Goal: Task Accomplishment & Management: Manage account settings

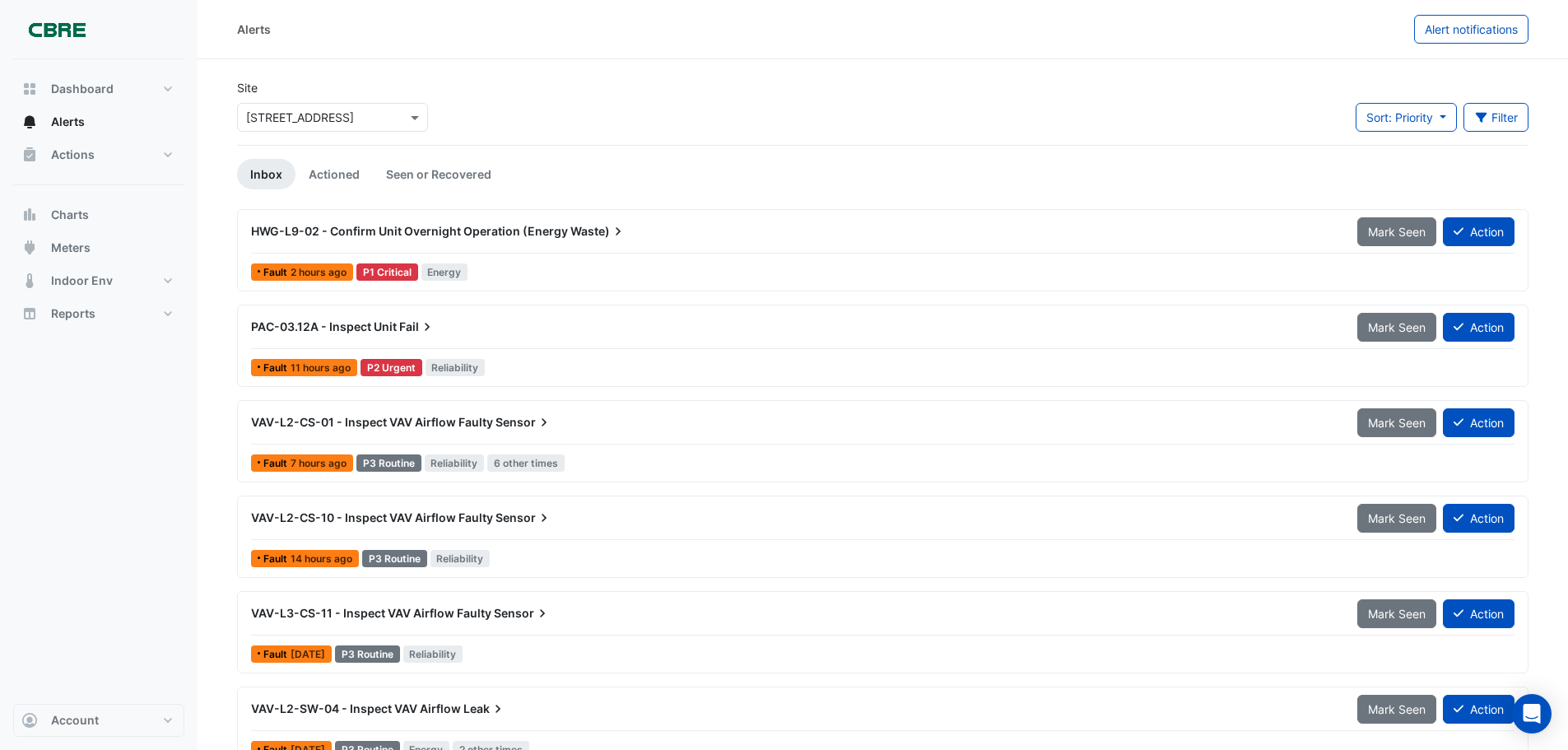
click at [487, 226] on span "HWG-L9-02 - Confirm Unit Overnight Operation (Energy" at bounding box center [410, 231] width 317 height 14
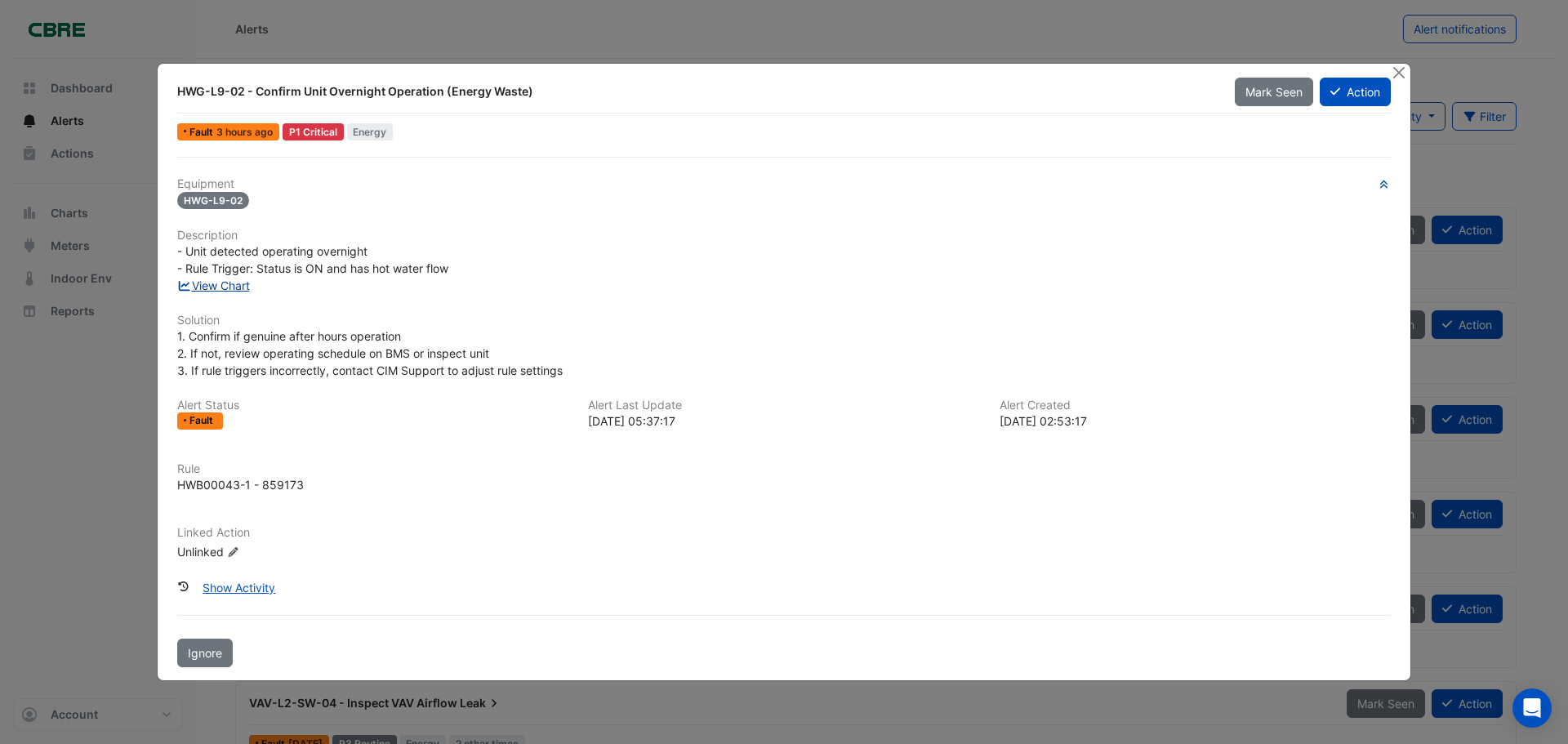
click at [204, 285] on link "View Chart" at bounding box center [214, 286] width 72 height 14
click at [1392, 75] on button "Close" at bounding box center [1398, 73] width 17 height 17
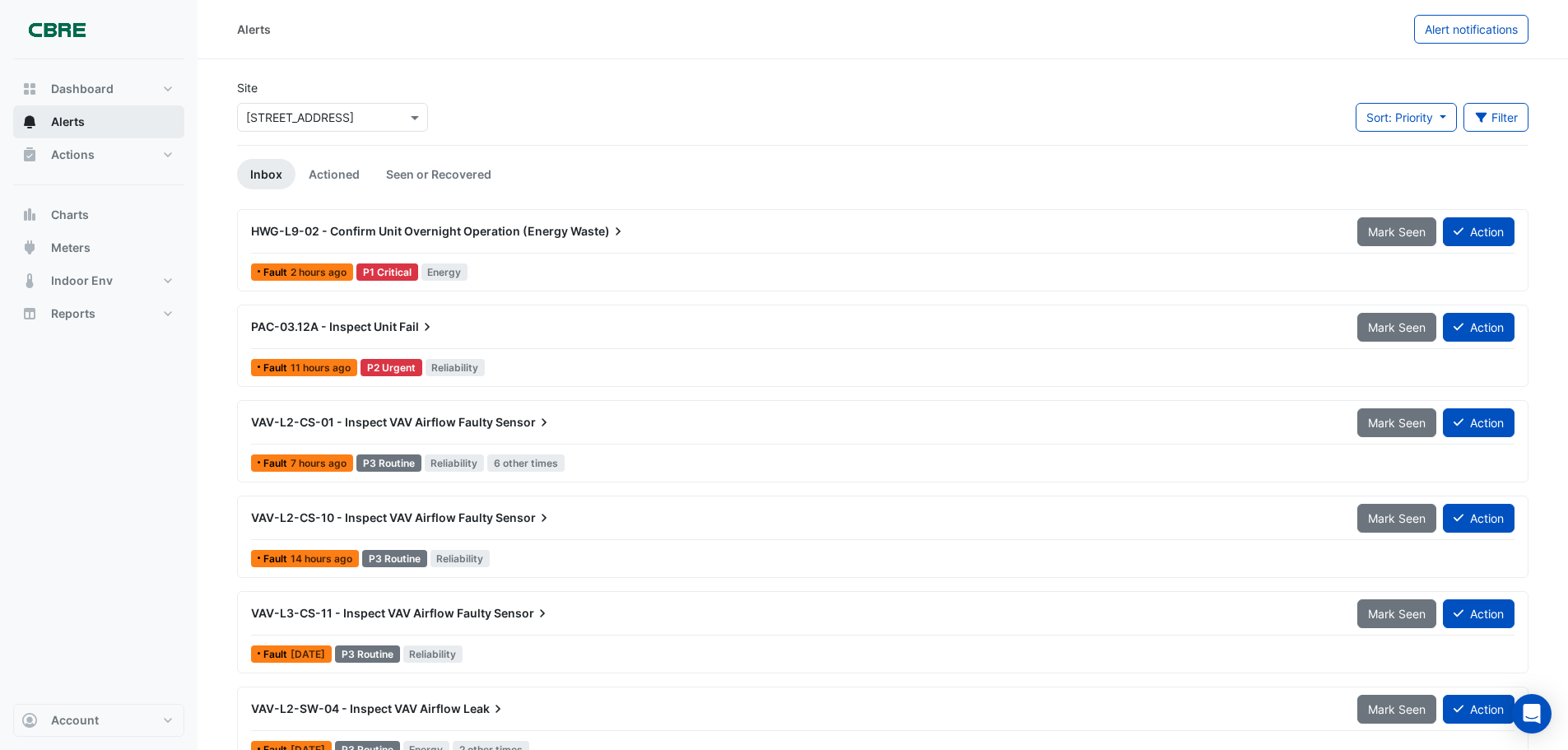
click at [77, 120] on span "Alerts" at bounding box center [67, 122] width 34 height 17
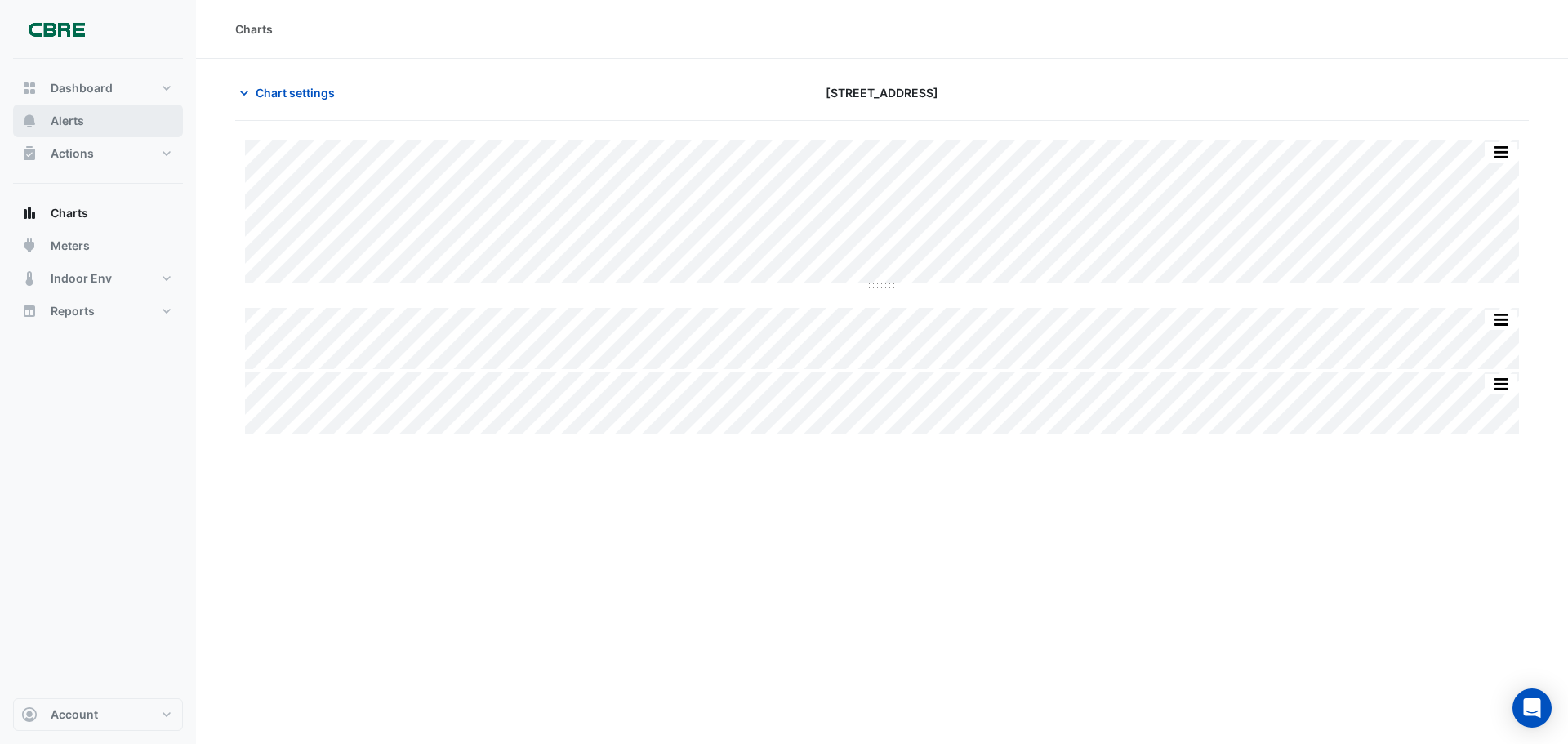
click at [84, 113] on button "Alerts" at bounding box center [98, 120] width 170 height 33
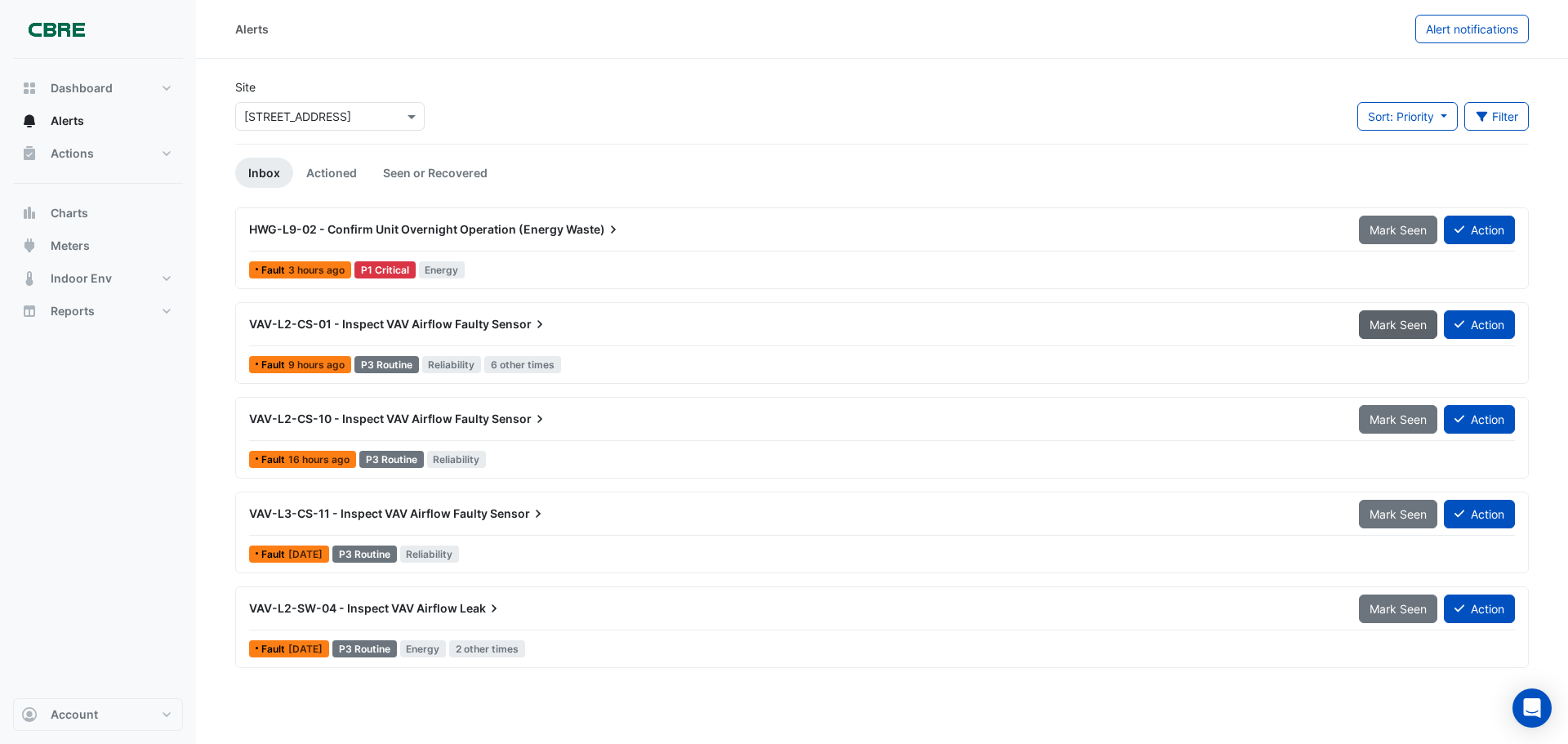
click at [1404, 322] on span "Mark Seen" at bounding box center [1397, 325] width 57 height 14
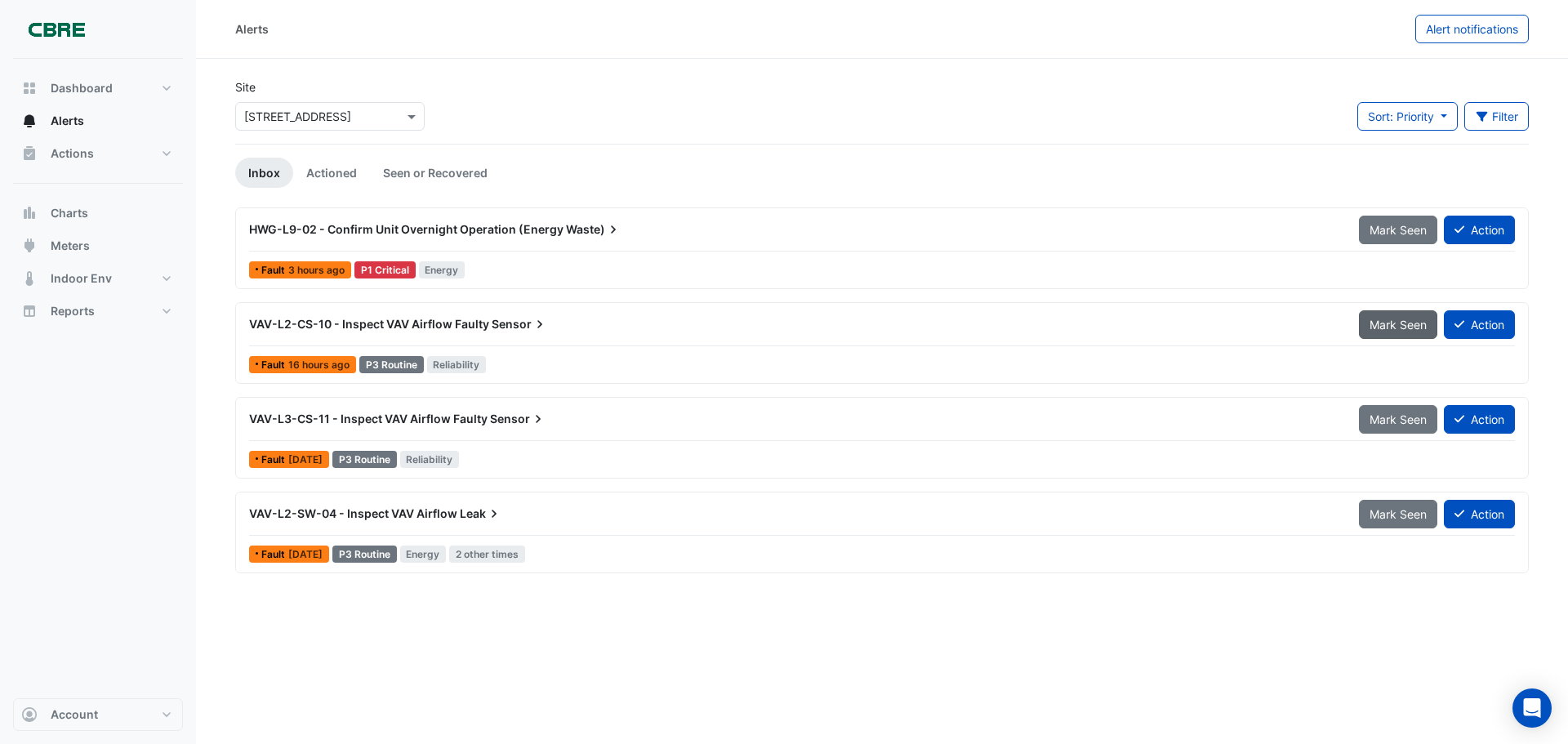
click at [1390, 332] on button "Mark Seen" at bounding box center [1398, 325] width 78 height 29
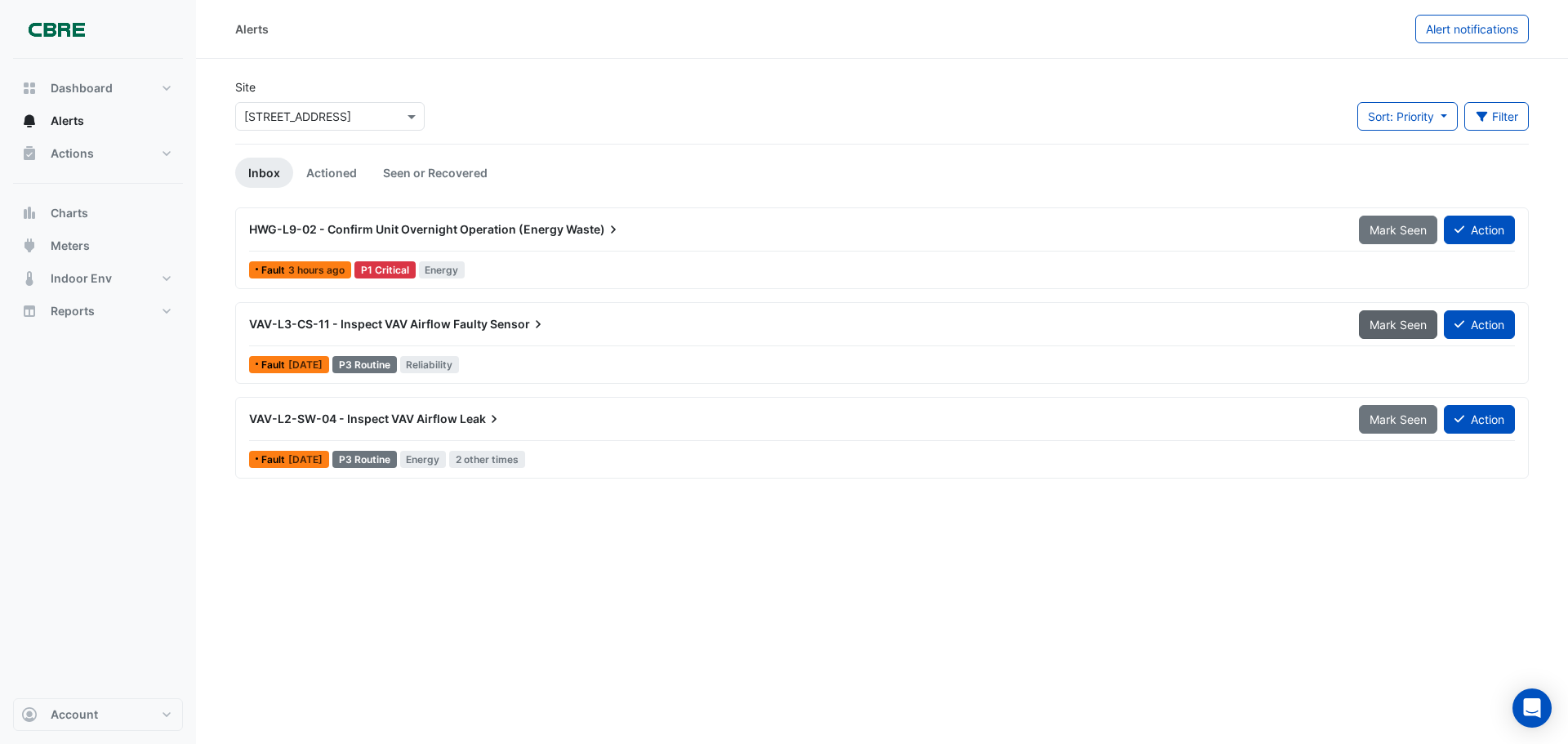
click at [1390, 326] on span "Mark Seen" at bounding box center [1397, 325] width 57 height 14
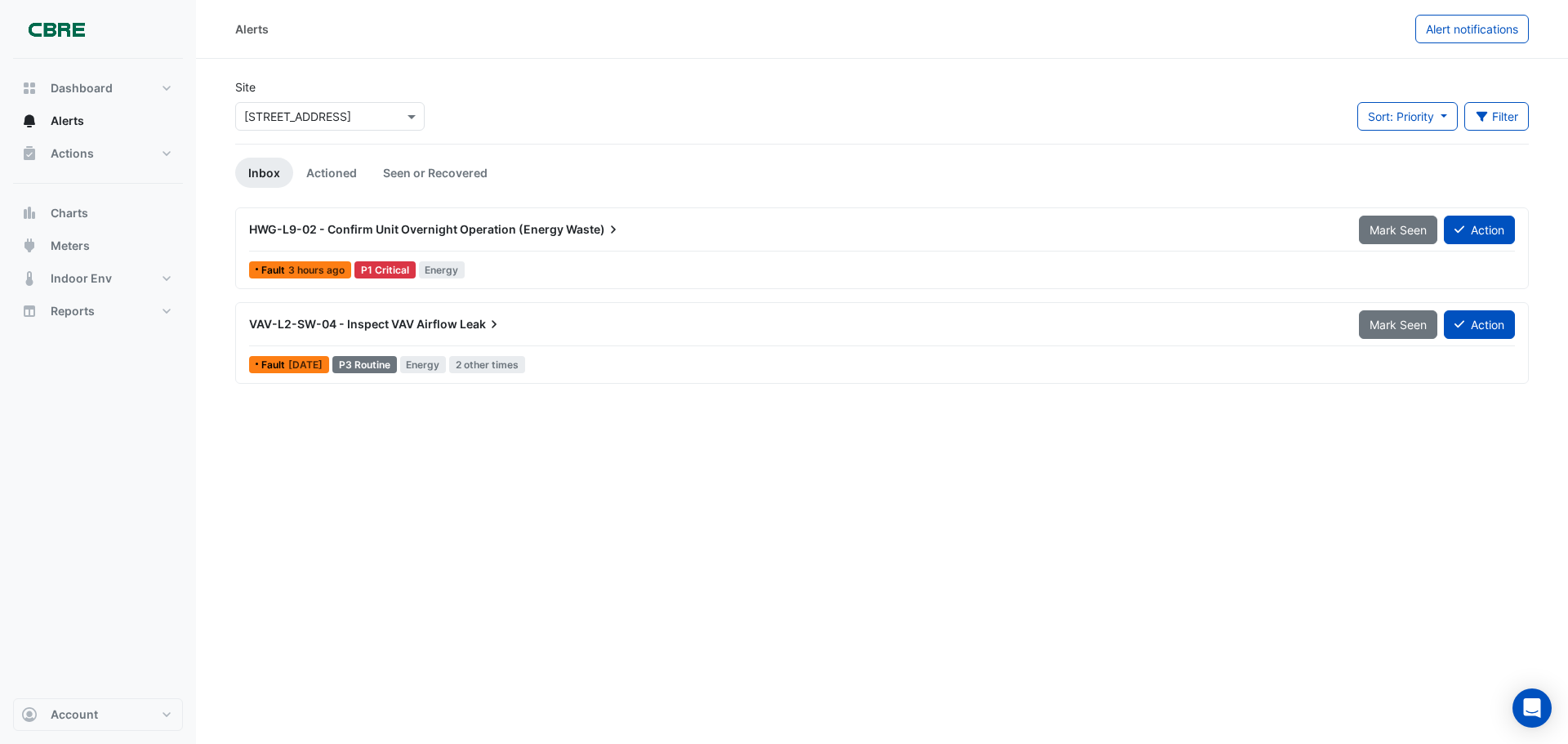
click at [1390, 326] on span "Mark Seen" at bounding box center [1397, 325] width 57 height 14
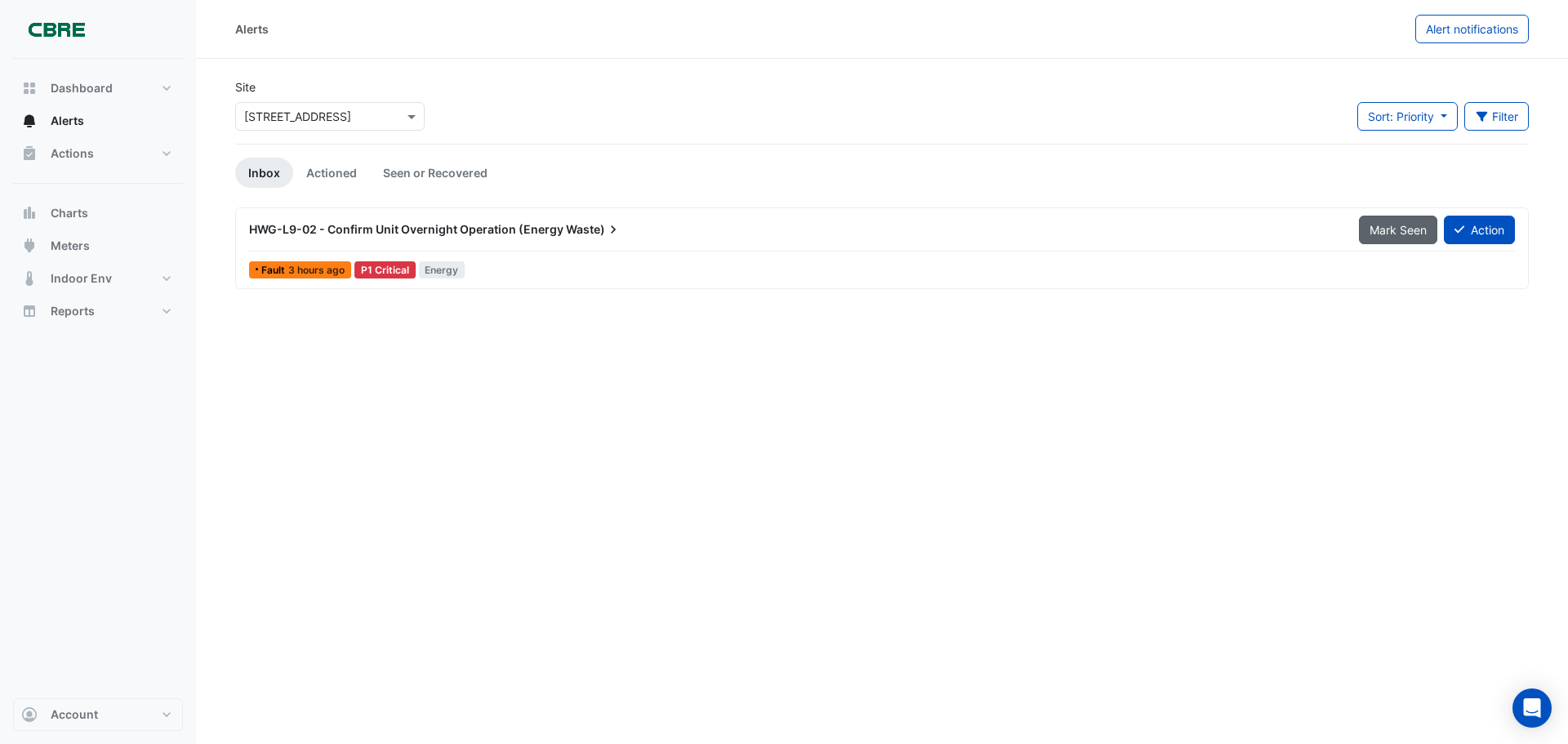
click at [1382, 220] on button "Mark Seen" at bounding box center [1398, 230] width 78 height 29
